Goal: Information Seeking & Learning: Find specific page/section

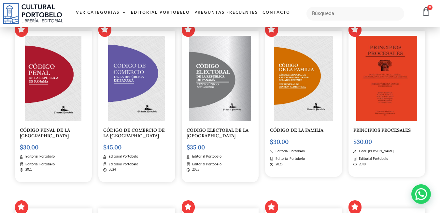
scroll to position [586, 0]
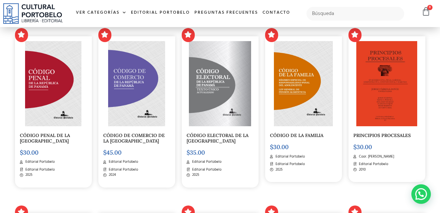
click at [221, 138] on link "CÓDIGO ELECTORAL DE LA [GEOGRAPHIC_DATA]" at bounding box center [218, 137] width 62 height 11
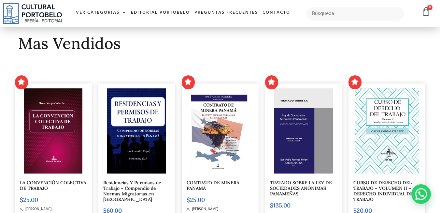
scroll to position [0, 0]
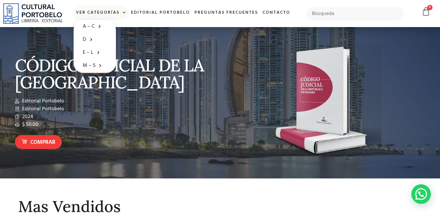
click at [85, 13] on link "Ver Categorías" at bounding box center [101, 13] width 55 height 14
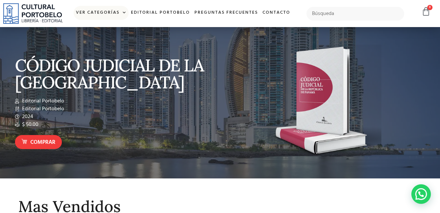
click at [119, 13] on span at bounding box center [122, 13] width 7 height 10
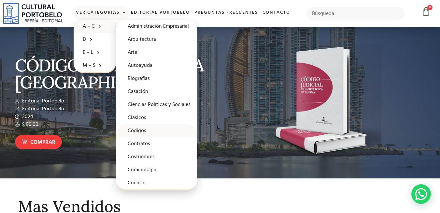
click at [138, 132] on link "Códigos" at bounding box center [156, 130] width 81 height 13
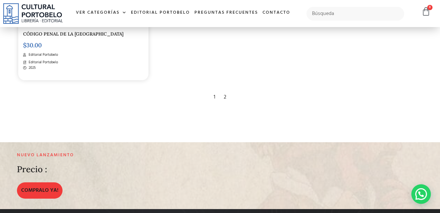
scroll to position [1139, 0]
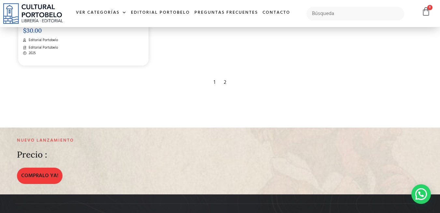
click at [226, 82] on div "2" at bounding box center [224, 82] width 9 height 14
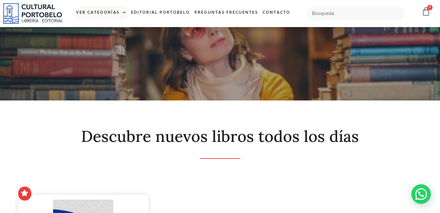
click at [96, 14] on link "Ver Categorías" at bounding box center [101, 13] width 55 height 14
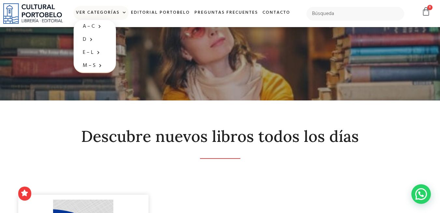
click at [103, 11] on link "Ver Categorías" at bounding box center [101, 13] width 55 height 14
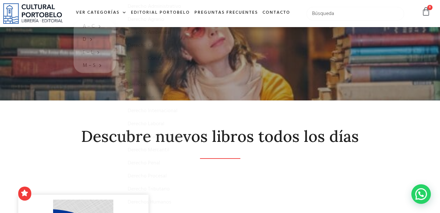
click at [328, 18] on input "text" at bounding box center [355, 14] width 98 height 14
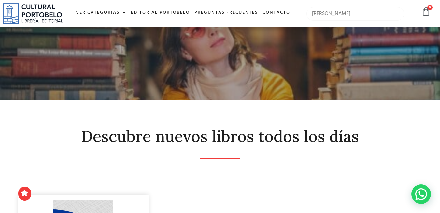
type input "candelario"
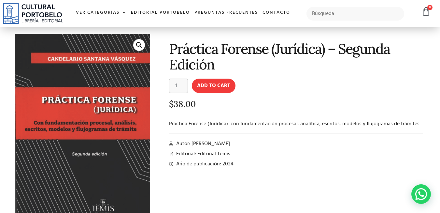
scroll to position [33, 0]
